Goal: Find contact information: Find contact information

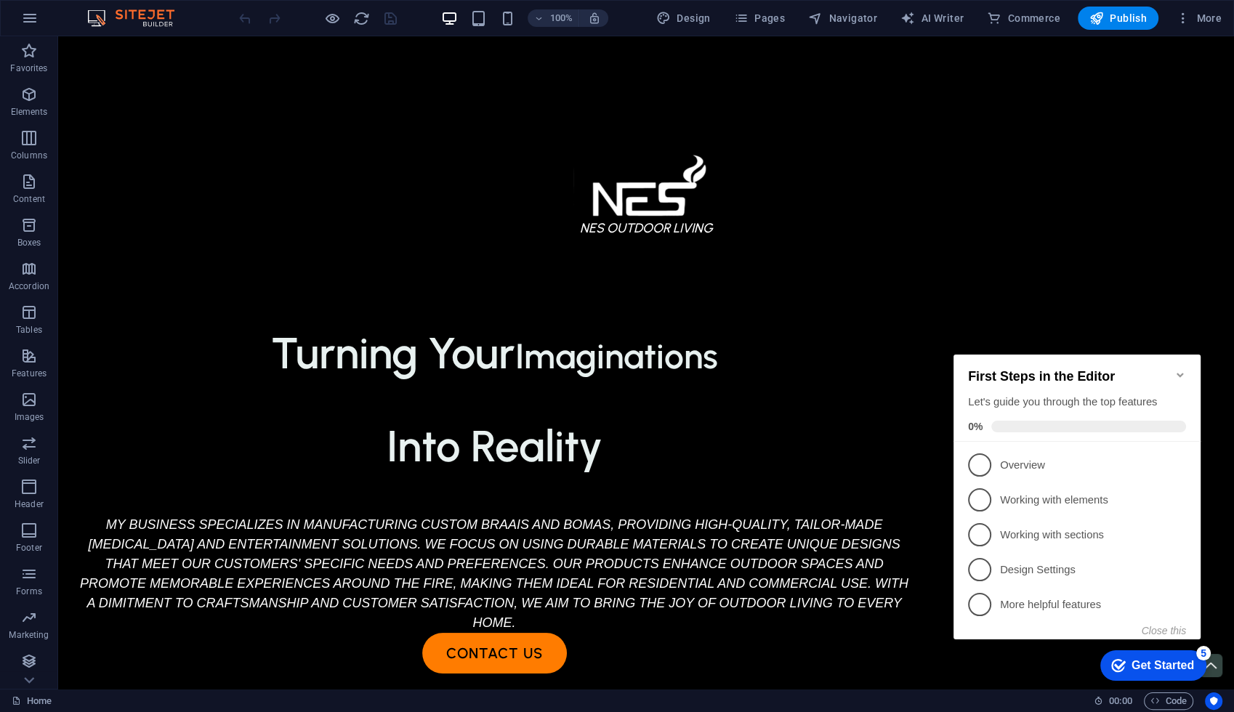
click at [1178, 373] on icon "Minimize checklist" at bounding box center [1179, 375] width 7 height 4
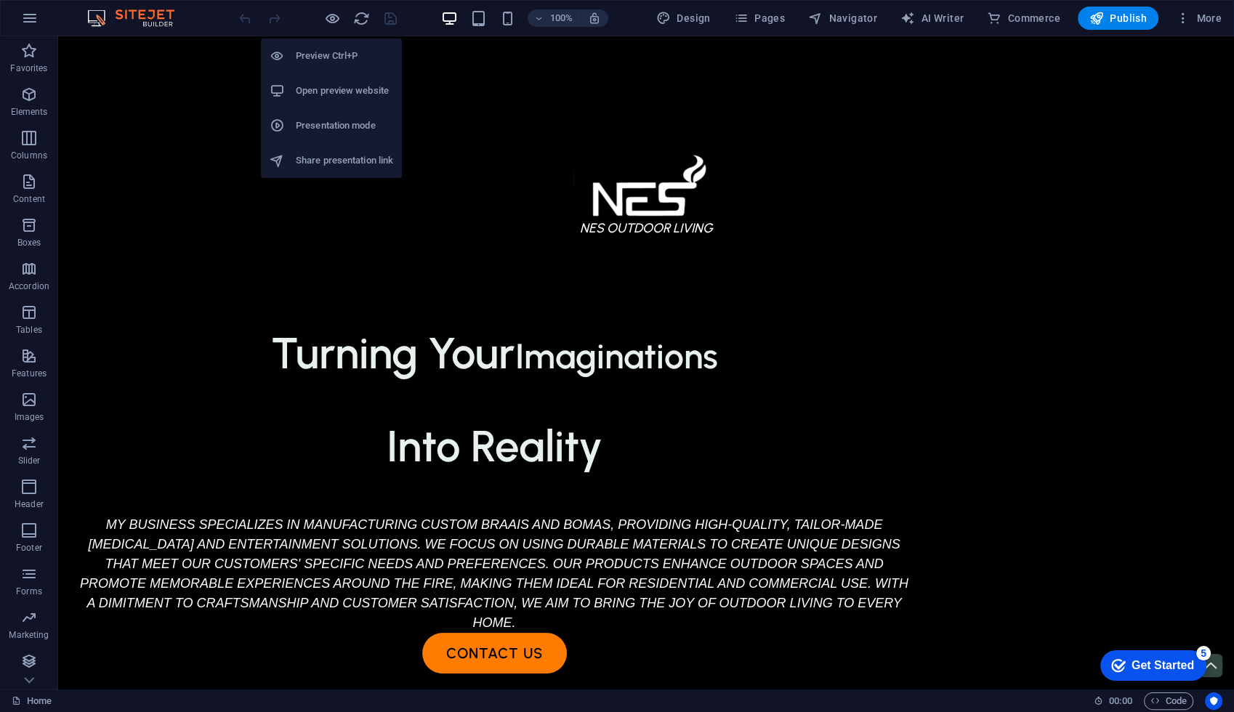
click at [318, 51] on h6 "Preview Ctrl+P" at bounding box center [344, 55] width 97 height 17
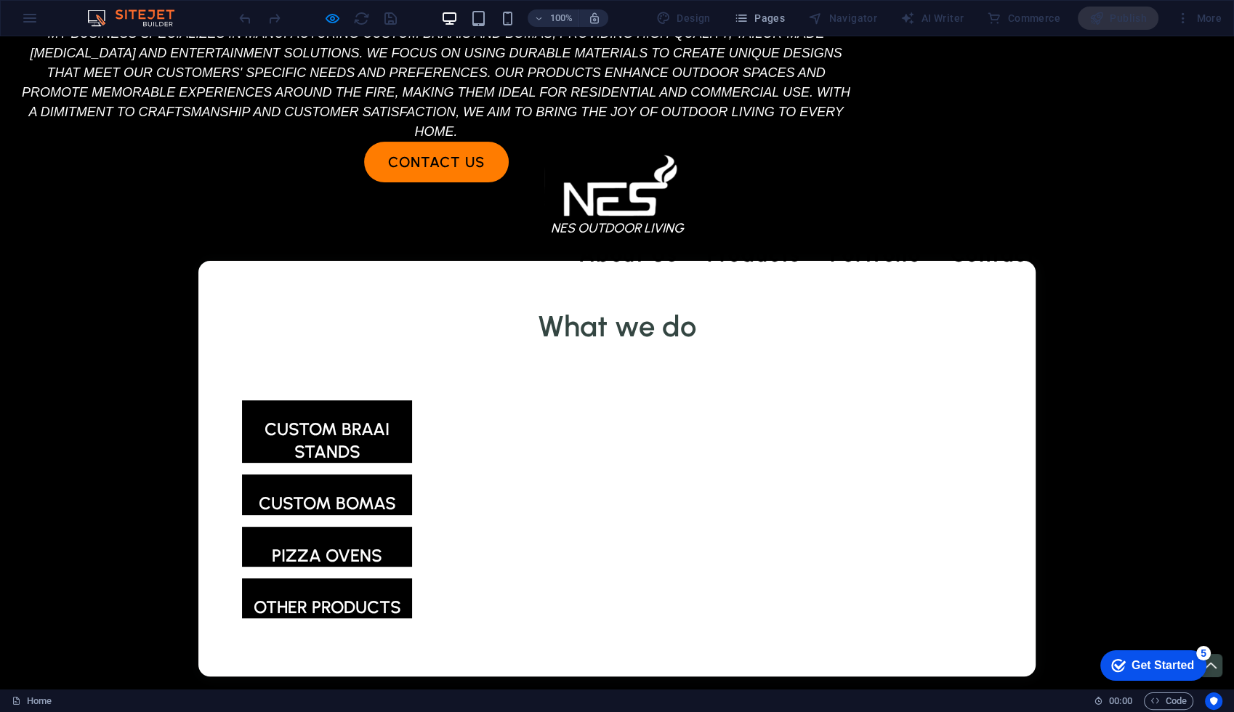
scroll to position [352, 0]
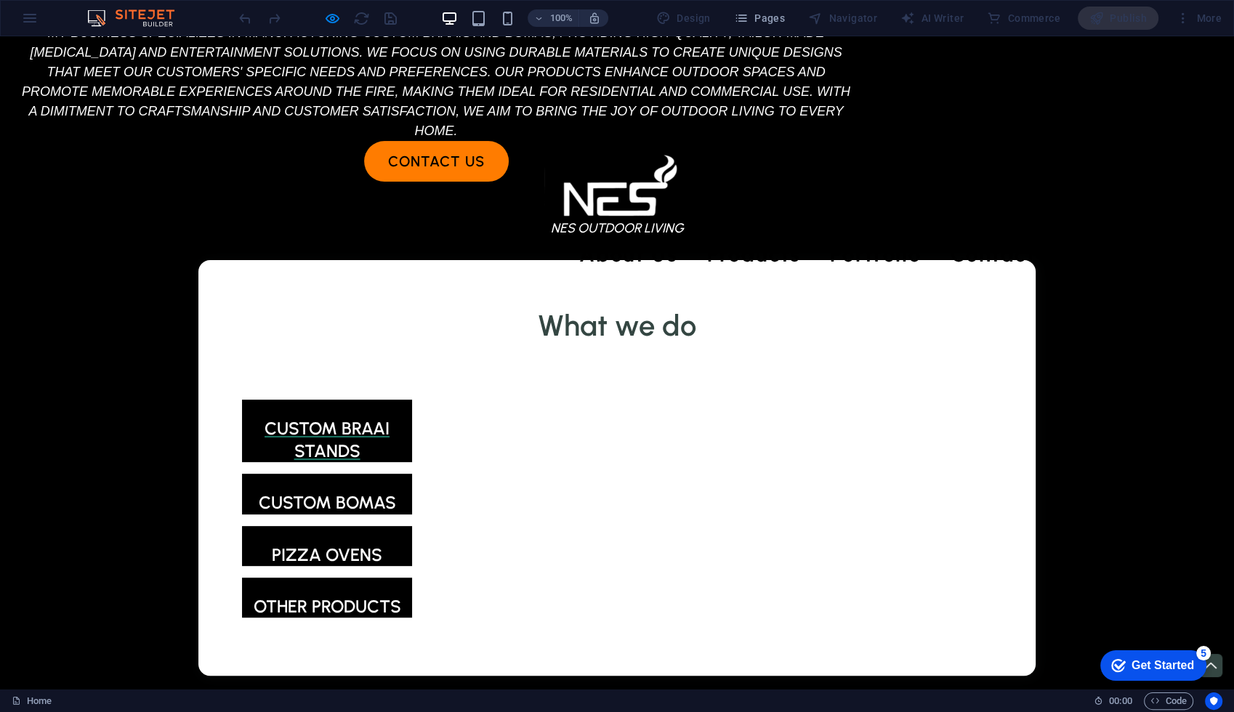
click at [315, 461] on span "CUSTOM BRAAI STANDS" at bounding box center [326, 440] width 125 height 44
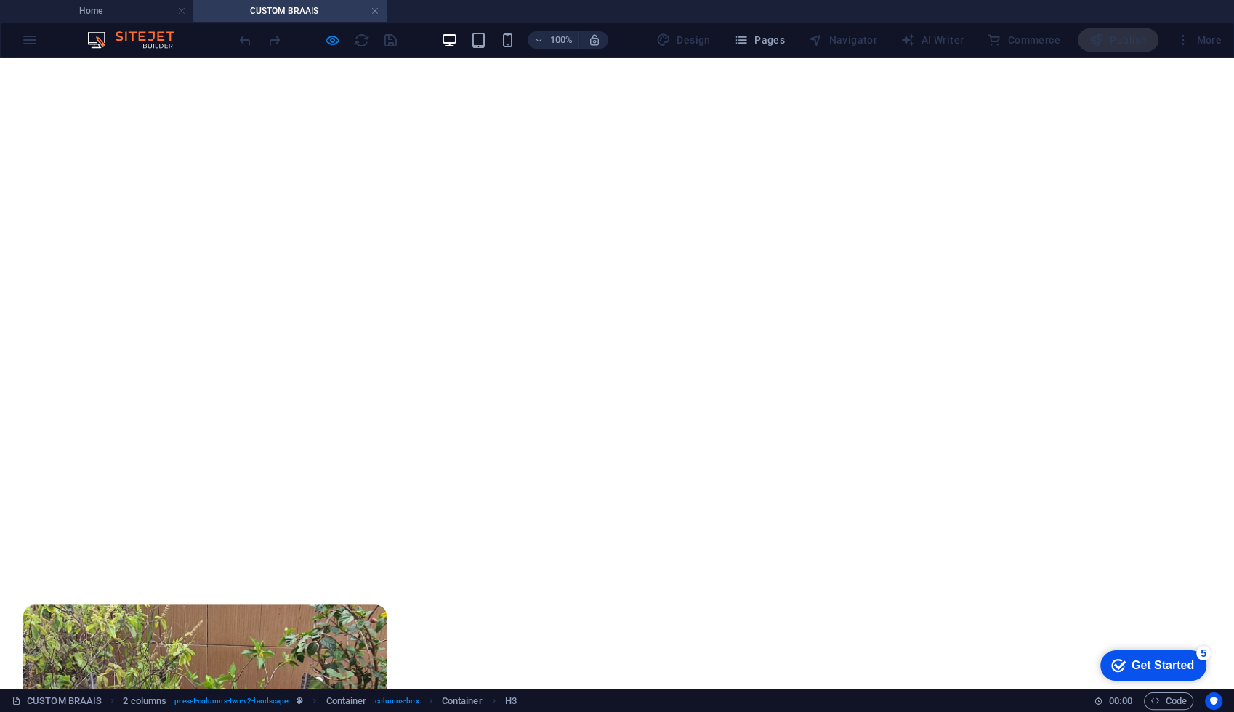
scroll to position [377, 0]
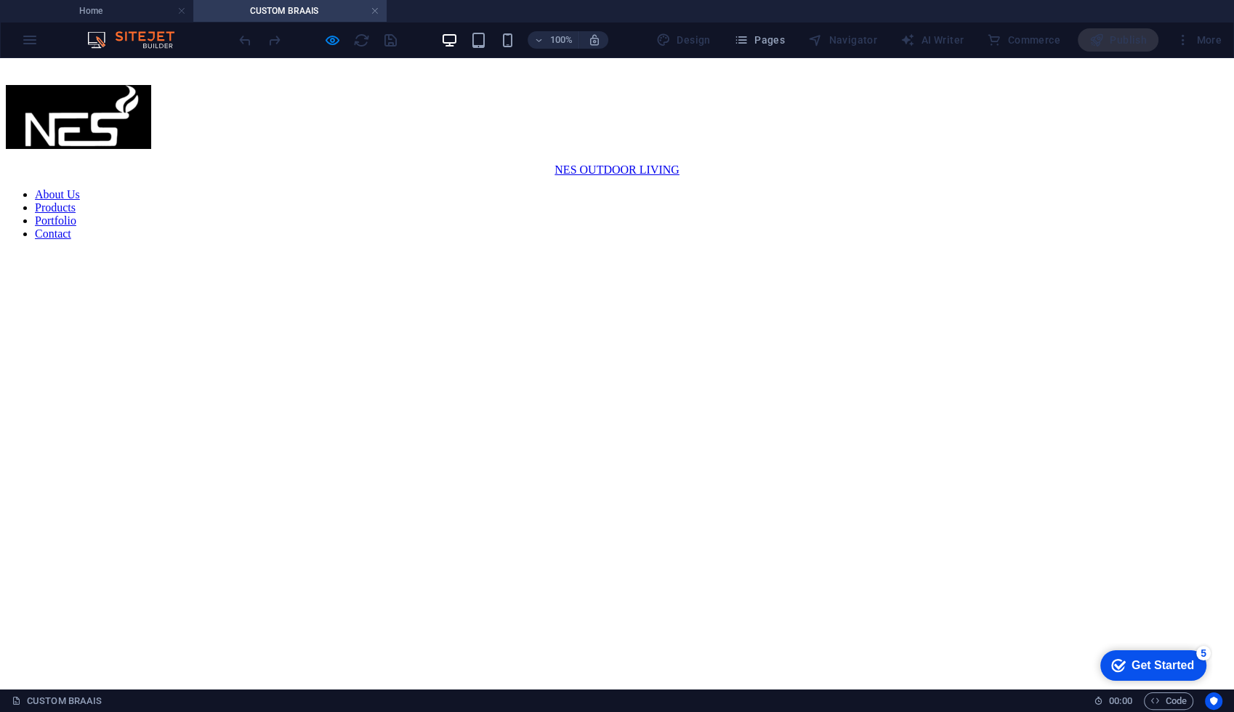
scroll to position [0, 0]
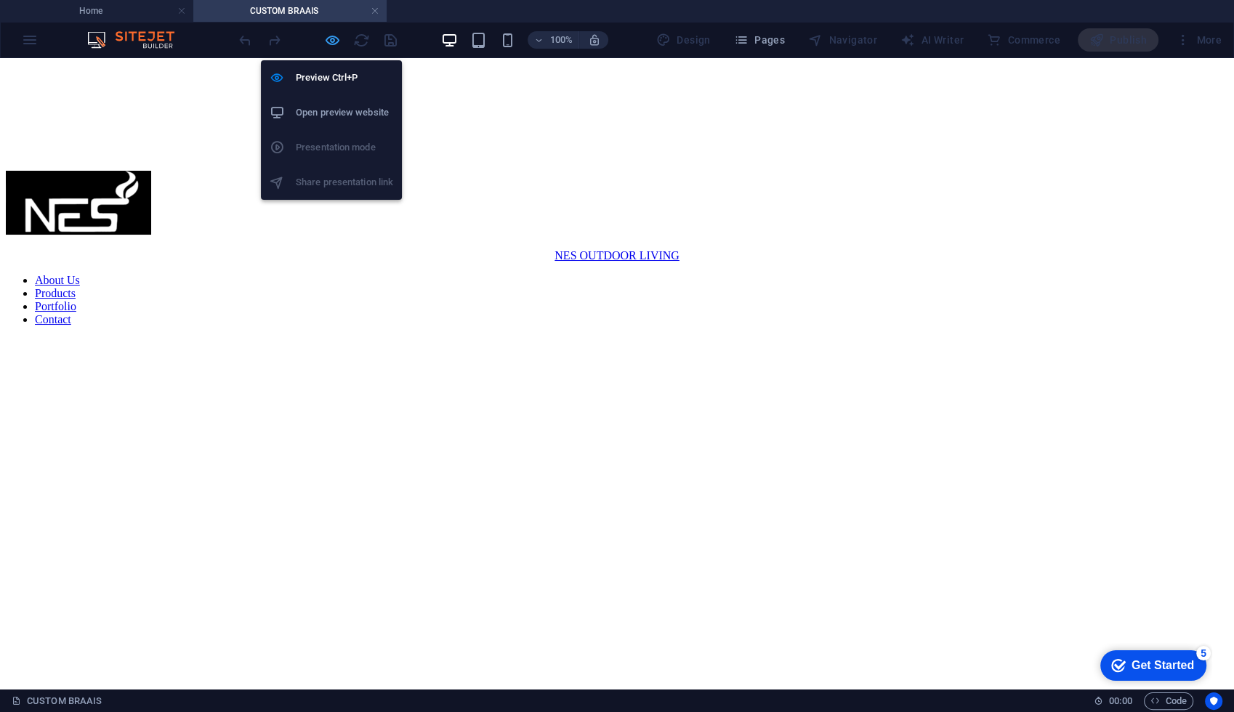
click at [325, 41] on icon "button" at bounding box center [332, 40] width 17 height 17
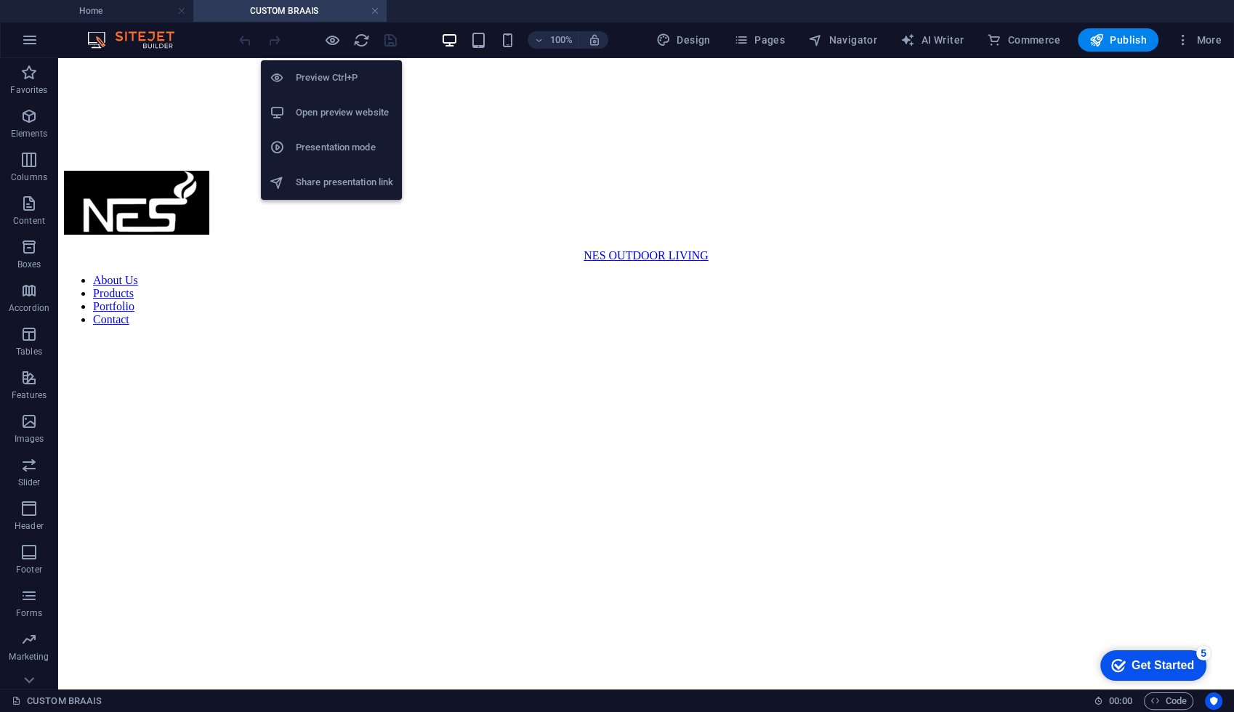
click at [324, 49] on div "Preview Ctrl+P Open preview website Presentation mode Share presentation link" at bounding box center [331, 124] width 141 height 151
click at [325, 44] on icon "button" at bounding box center [332, 40] width 17 height 17
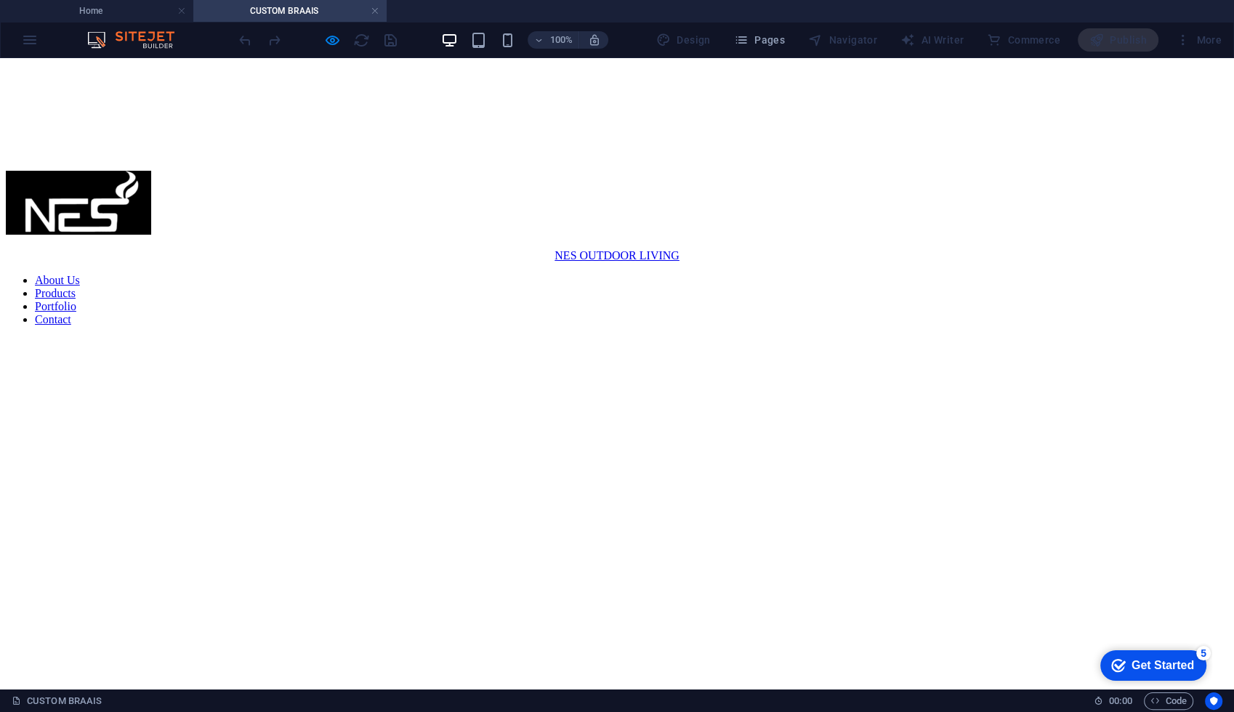
click at [151, 171] on img at bounding box center [78, 203] width 145 height 64
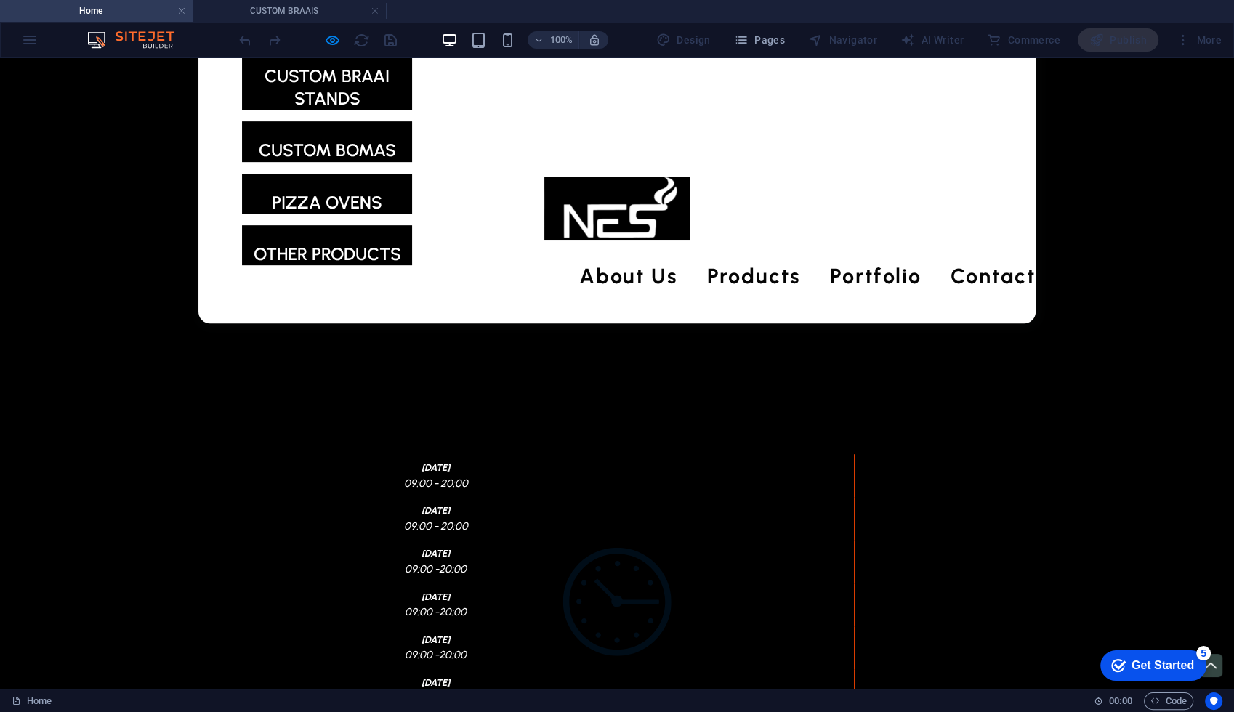
scroll to position [732, 0]
